Goal: Task Accomplishment & Management: Use online tool/utility

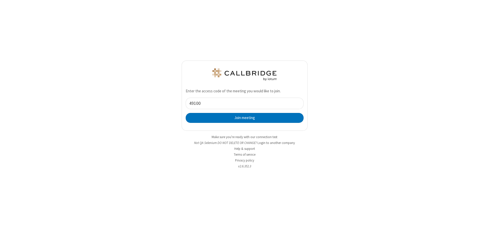
type input "4910062"
click at [244, 118] on button "Join meeting" at bounding box center [245, 118] width 118 height 10
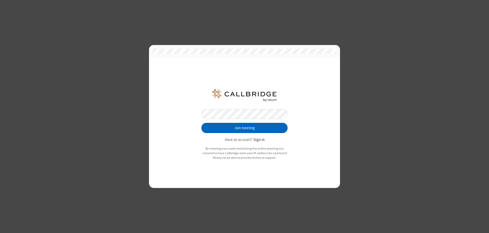
click at [244, 128] on button "Join meeting" at bounding box center [244, 128] width 86 height 10
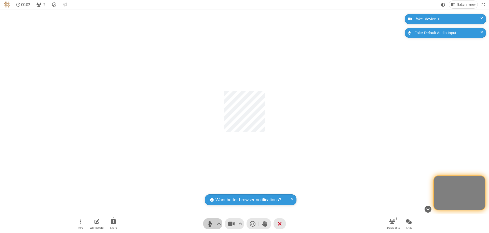
click at [213, 224] on span "Mute (⌘+Shift+A)" at bounding box center [210, 223] width 8 height 7
click at [231, 224] on span "Stop video (⌘+Shift+V)" at bounding box center [231, 223] width 8 height 7
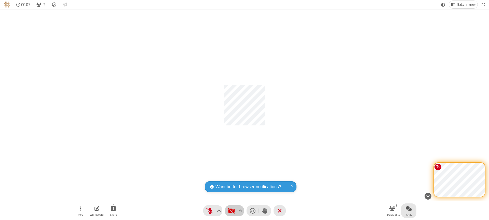
click at [408, 208] on span "Open chat" at bounding box center [408, 208] width 6 height 6
